Goal: Use online tool/utility: Use online tool/utility

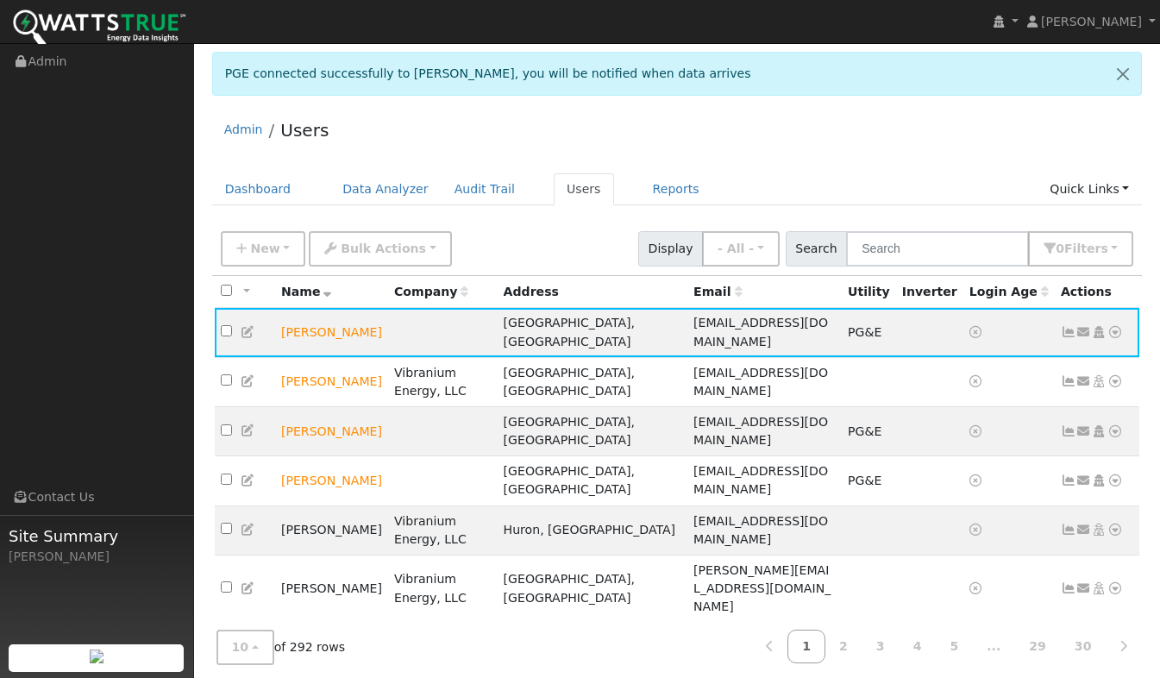
click at [1114, 326] on icon at bounding box center [1116, 332] width 16 height 12
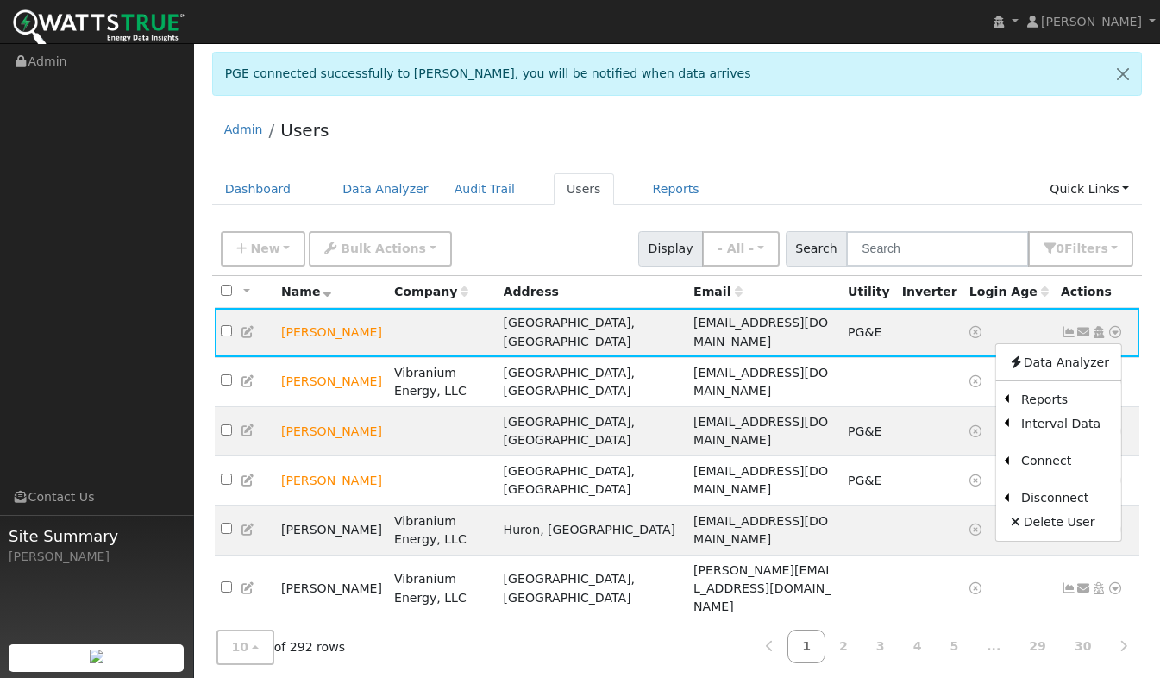
click at [0, 0] on link "Scenario" at bounding box center [0, 0] width 0 height 0
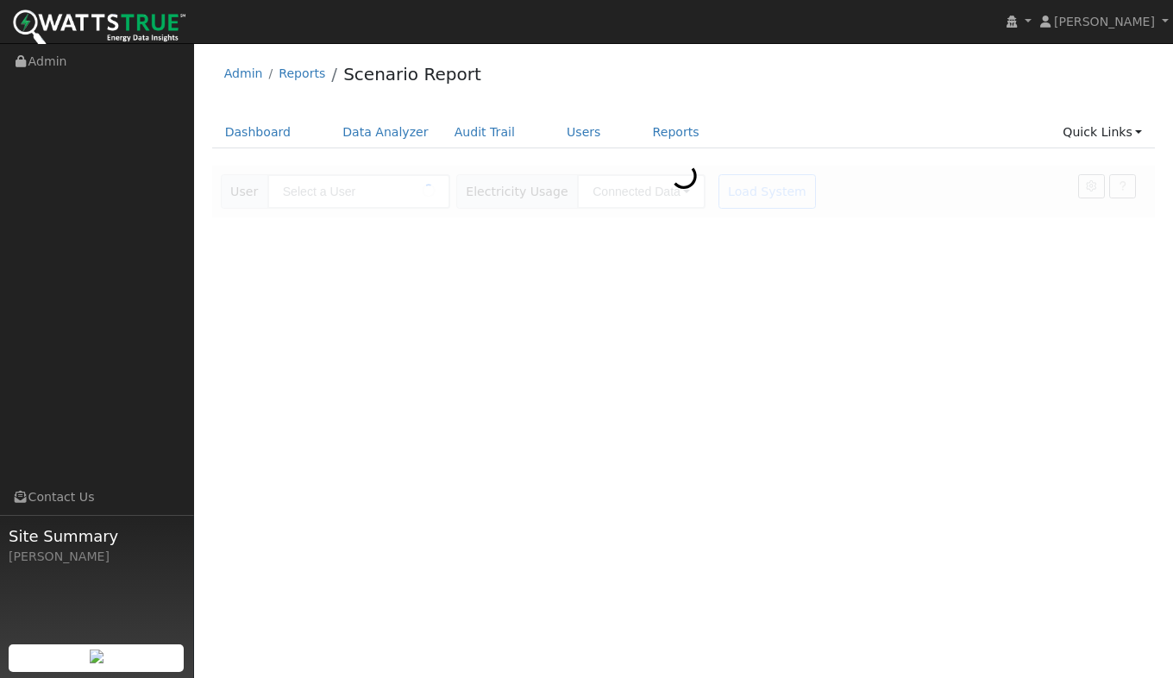
type input "[PERSON_NAME]"
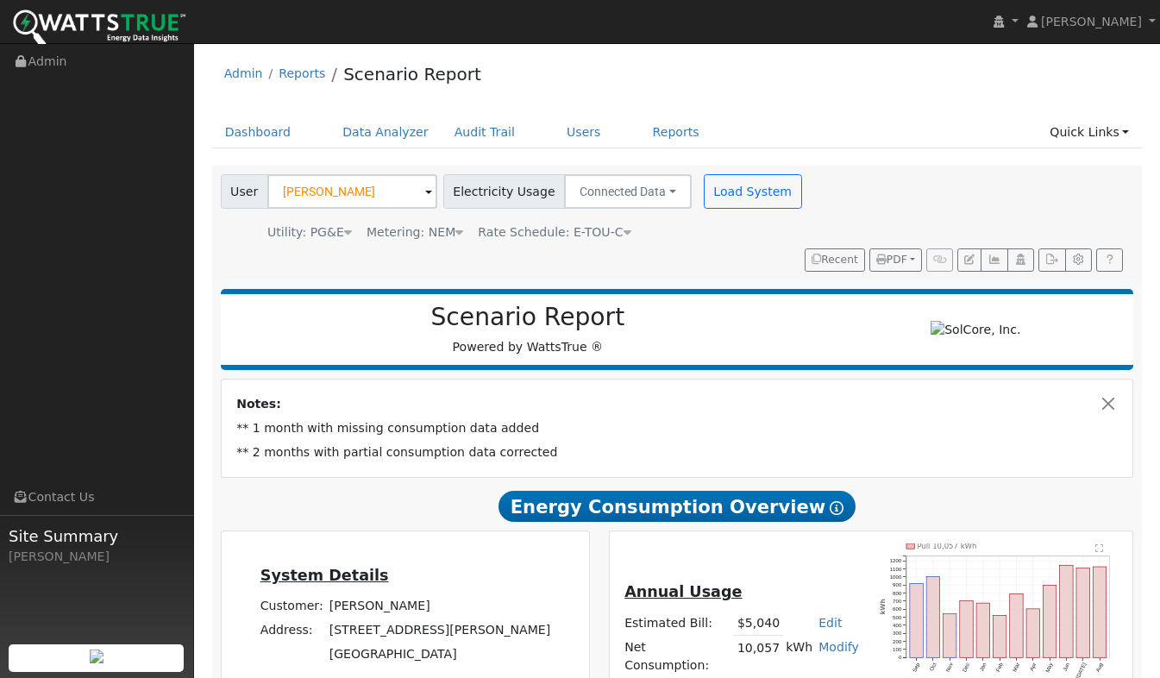
scroll to position [330, 0]
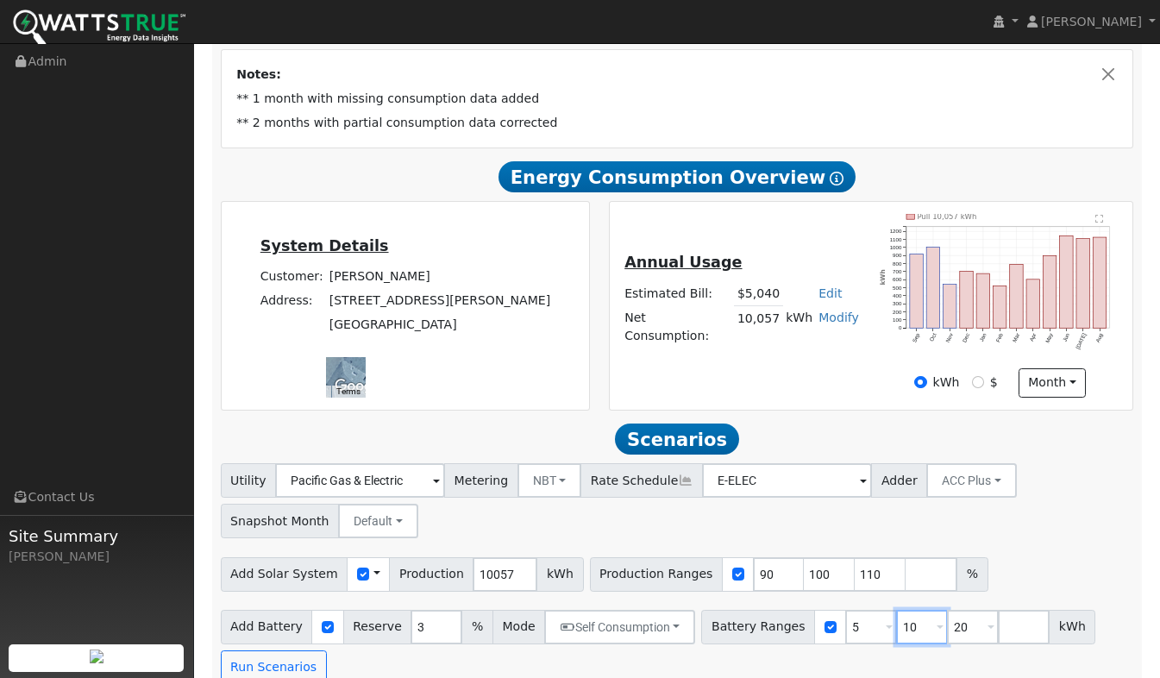
drag, startPoint x: 890, startPoint y: 603, endPoint x: 874, endPoint y: 605, distance: 16.5
click at [896, 610] on input "10" at bounding box center [922, 627] width 52 height 35
type input "13.5"
click at [1002, 556] on div "Add Solar System Use CSV Data Production 10057 kWh Production Ranges 90 100 110…" at bounding box center [677, 570] width 920 height 41
click at [270, 657] on button "Run Scenarios" at bounding box center [274, 667] width 106 height 35
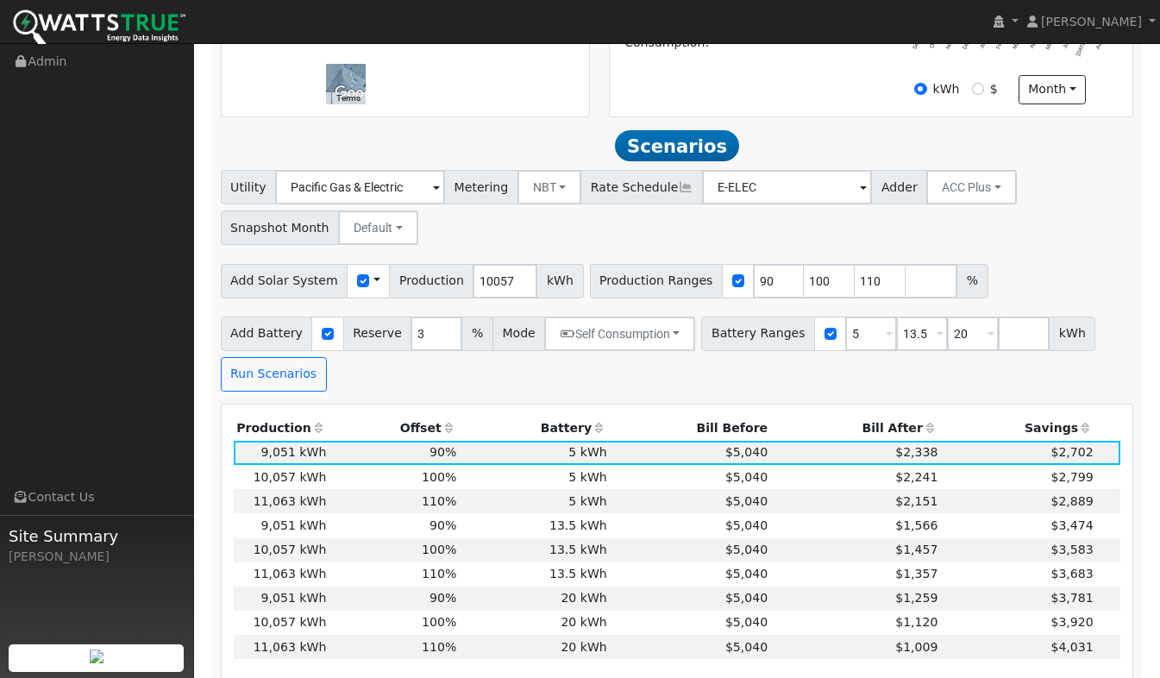
scroll to position [604, 0]
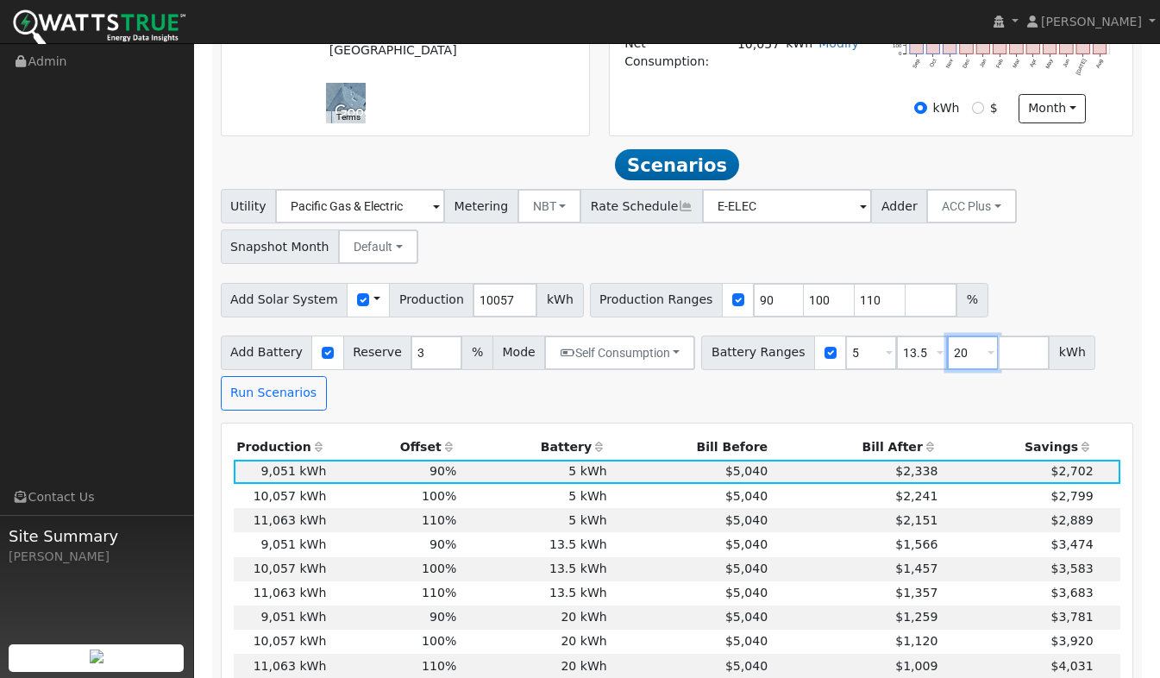
drag, startPoint x: 945, startPoint y: 329, endPoint x: 924, endPoint y: 331, distance: 21.7
click at [947, 336] on input "20" at bounding box center [973, 353] width 52 height 35
type input "27"
click at [1008, 284] on div "Add Solar System Use CSV Data Production 10057 kWh Production Ranges 90 100 110…" at bounding box center [677, 296] width 920 height 41
click at [248, 376] on button "Run Scenarios" at bounding box center [274, 393] width 106 height 35
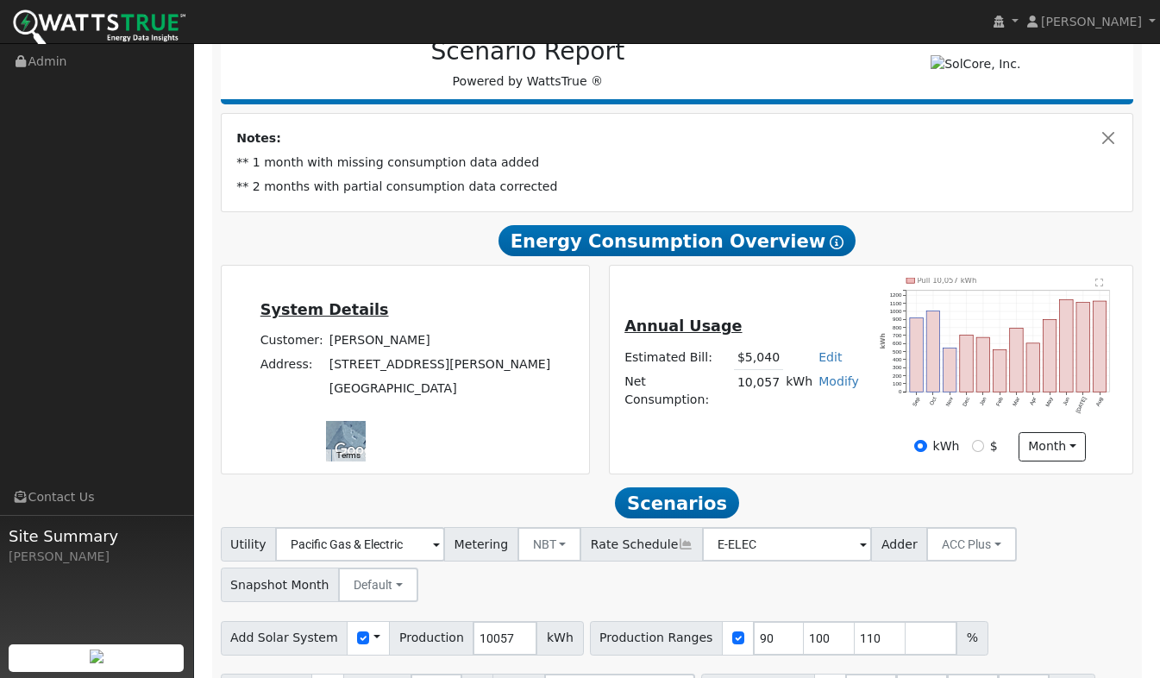
scroll to position [245, 0]
